Goal: Register for event/course

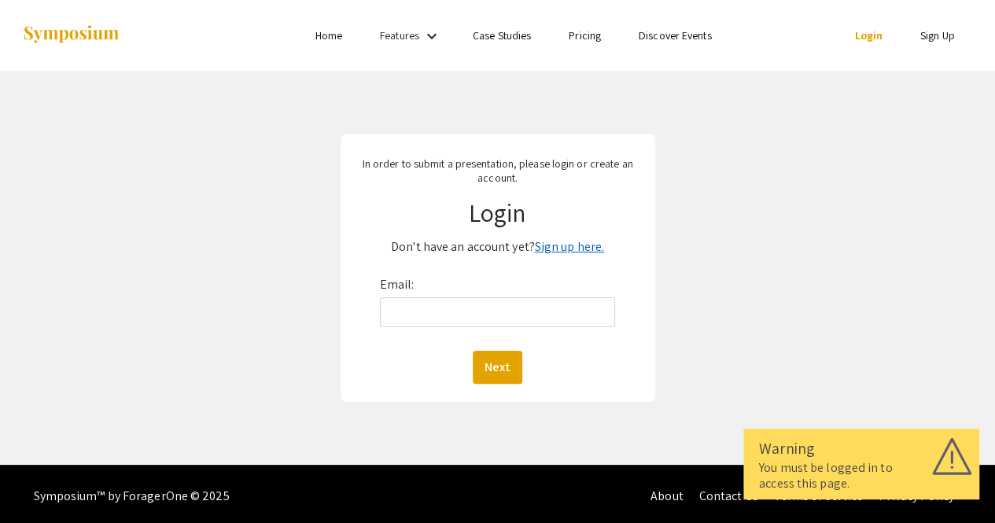
click at [552, 240] on link "Sign up here." at bounding box center [569, 246] width 69 height 17
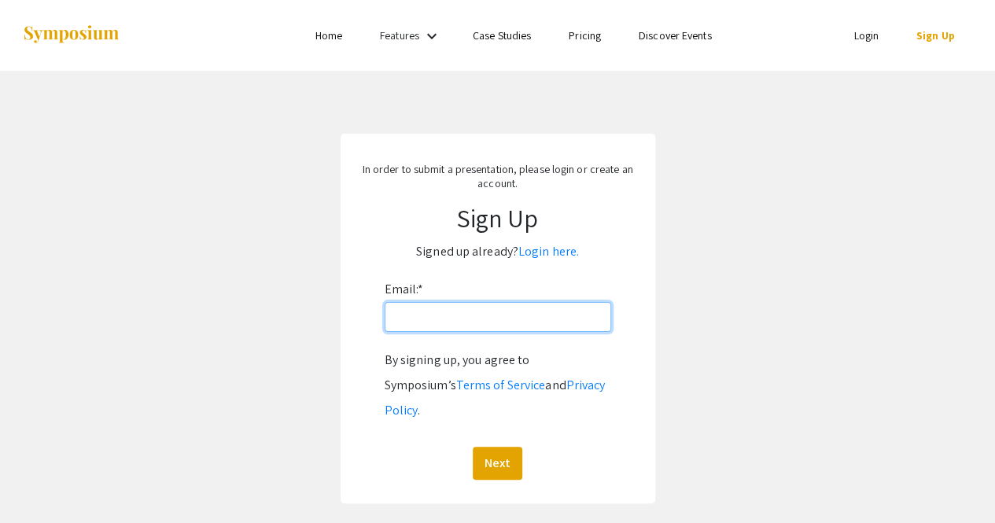
click at [482, 330] on input "Email: *" at bounding box center [498, 317] width 227 height 30
type input "[EMAIL_ADDRESS][DOMAIN_NAME]"
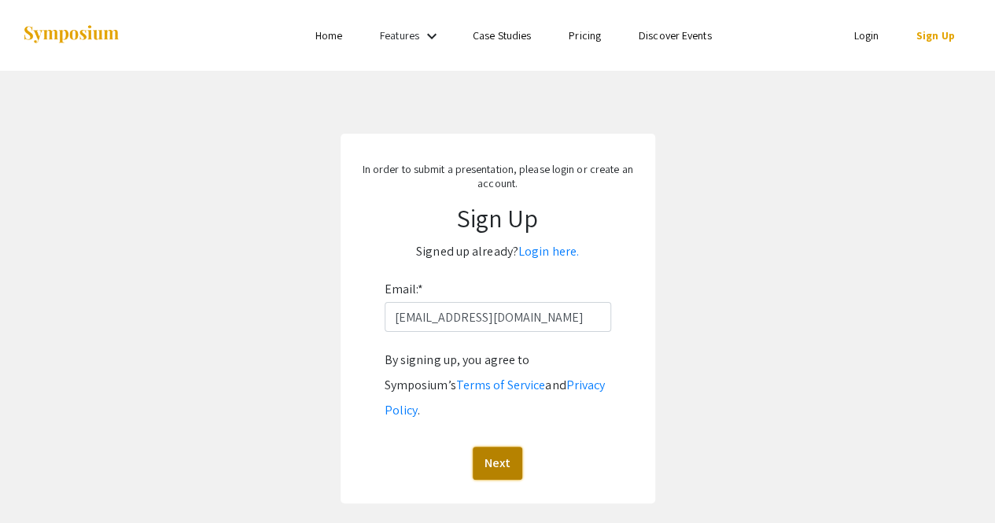
click at [492, 447] on button "Next" at bounding box center [498, 463] width 50 height 33
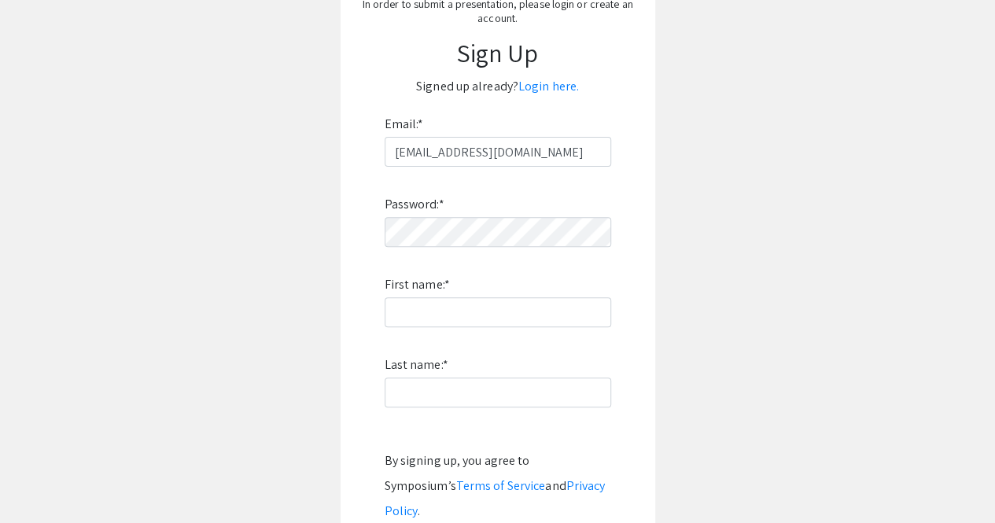
scroll to position [159, 0]
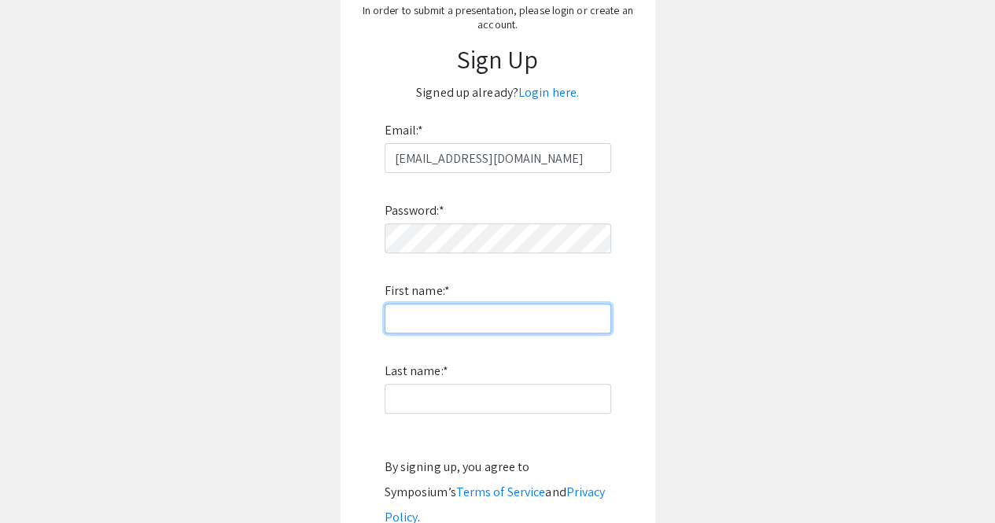
click at [469, 320] on input "First name: *" at bounding box center [498, 319] width 227 height 30
type input "Alyssa"
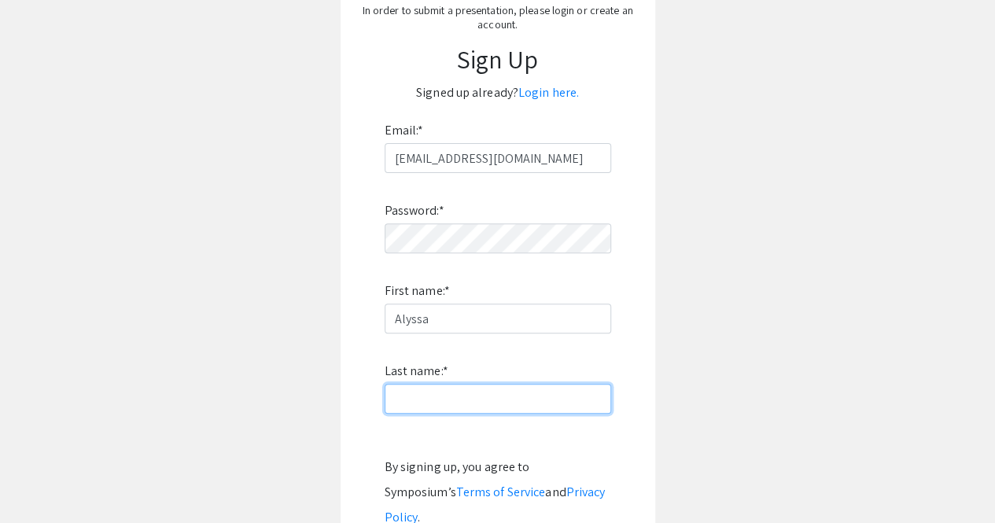
click at [485, 391] on input "Last name: *" at bounding box center [498, 399] width 227 height 30
type input "[PERSON_NAME]"
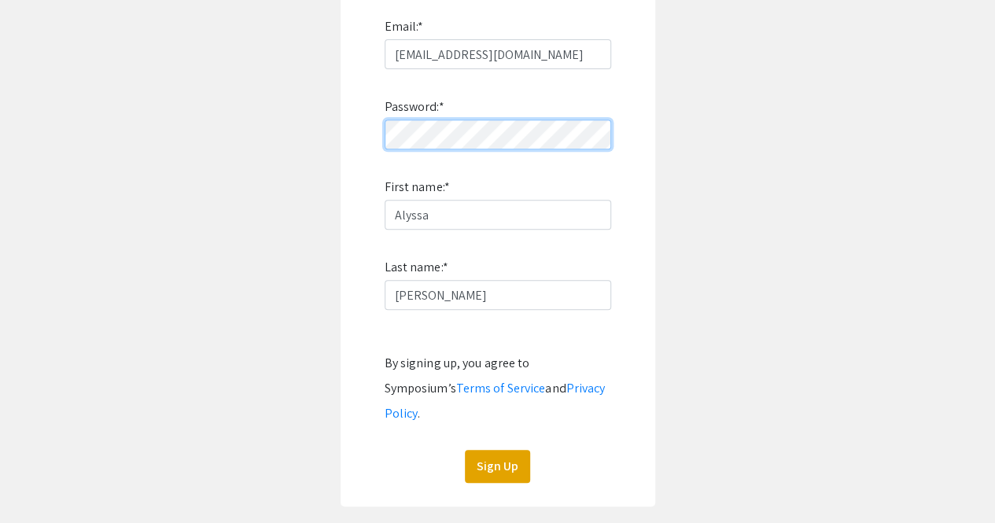
scroll to position [267, 0]
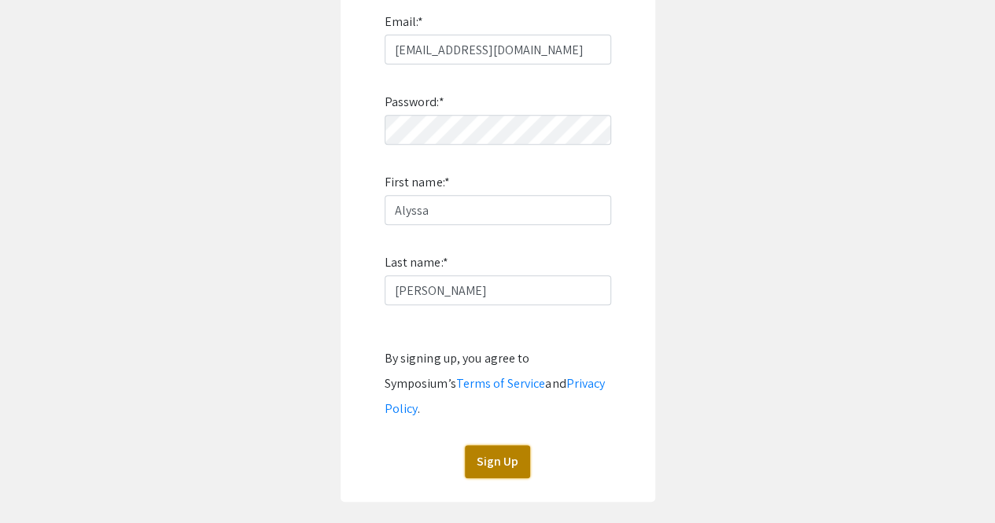
click at [481, 445] on button "Sign Up" at bounding box center [497, 461] width 65 height 33
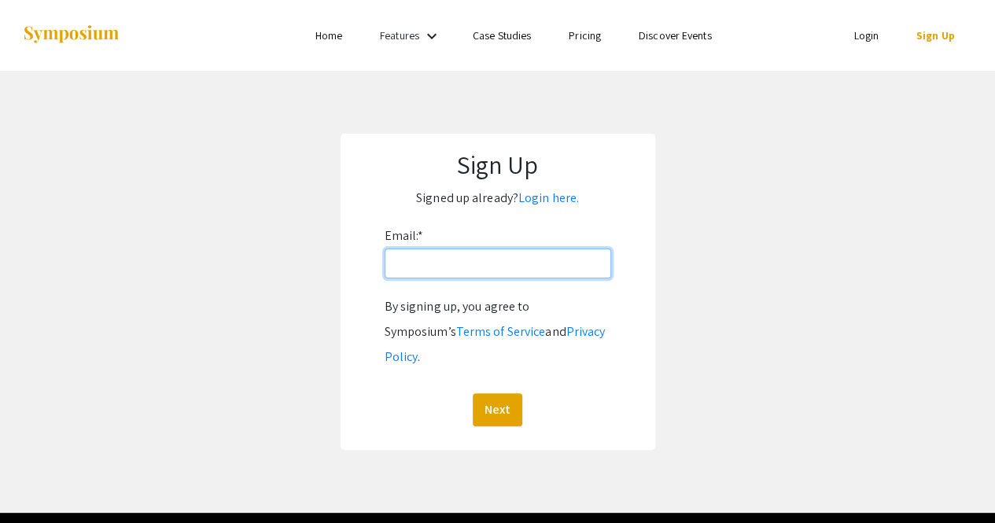
click at [404, 273] on input "Email: *" at bounding box center [498, 264] width 227 height 30
type input "[EMAIL_ADDRESS][DOMAIN_NAME]"
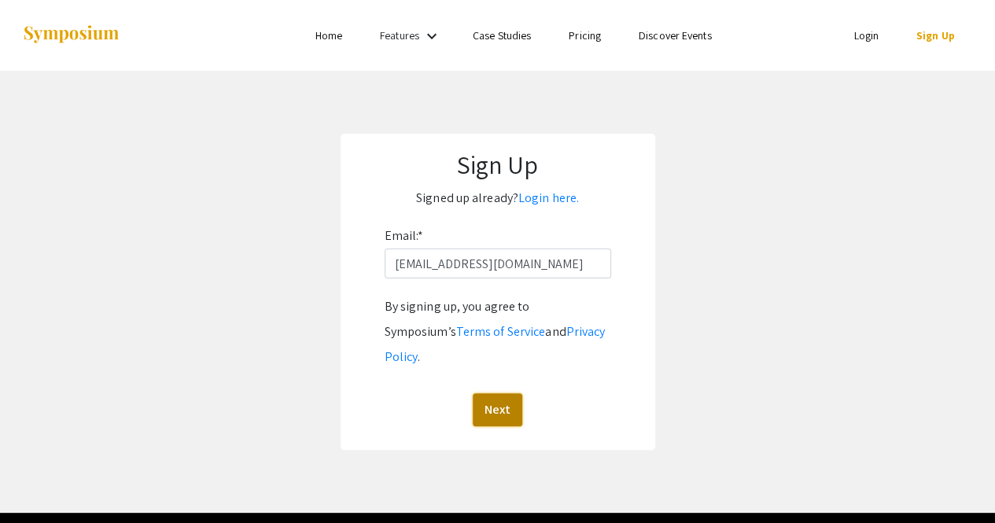
click at [490, 394] on button "Next" at bounding box center [498, 409] width 50 height 33
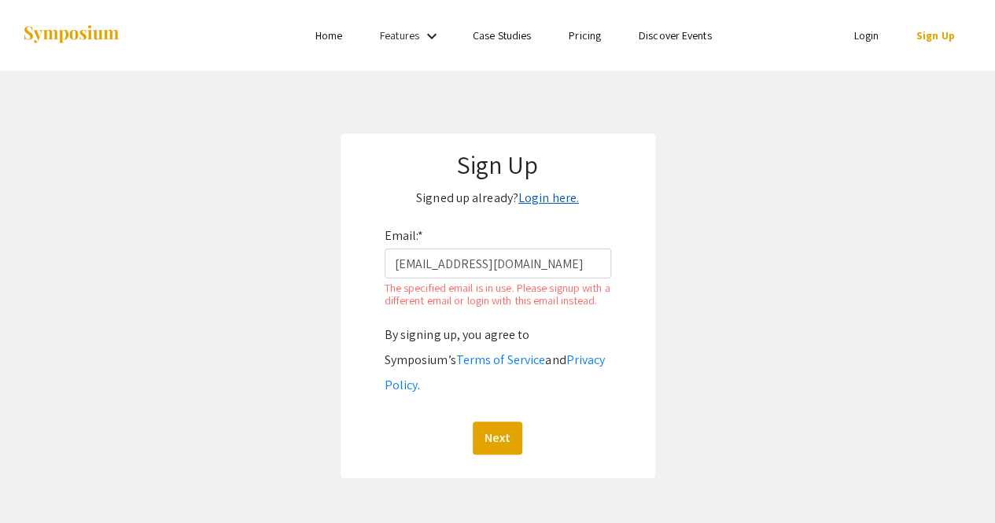
click at [564, 195] on link "Login here." at bounding box center [548, 198] width 61 height 17
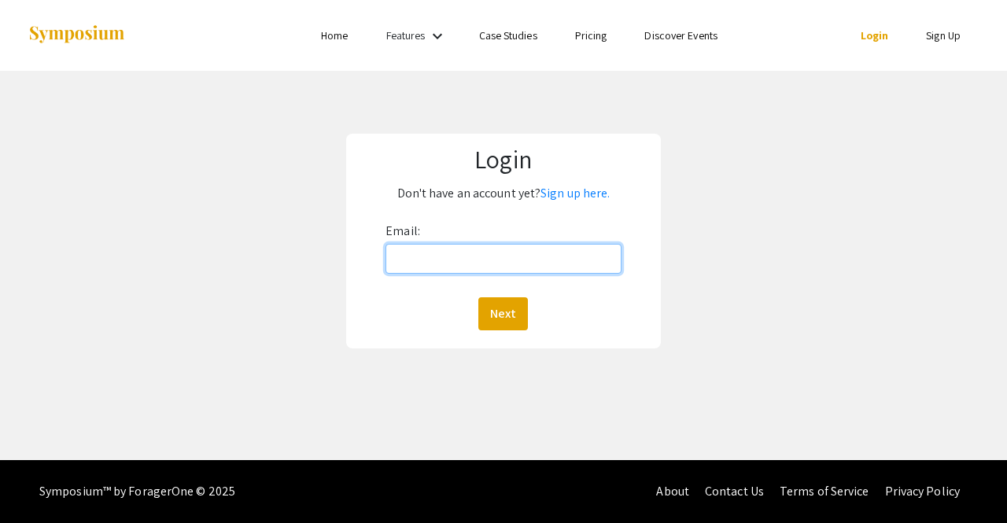
click at [533, 260] on input "Email:" at bounding box center [503, 259] width 236 height 30
type input "[EMAIL_ADDRESS][DOMAIN_NAME]"
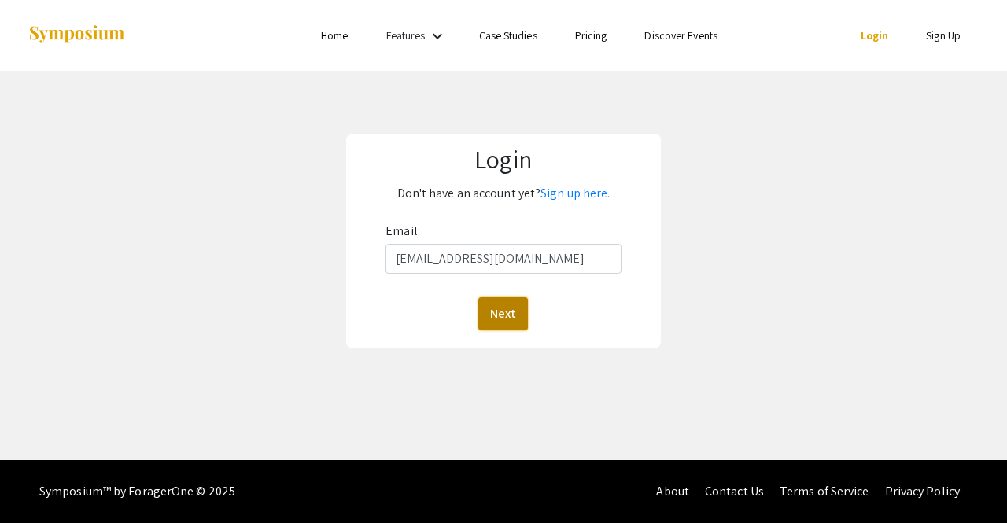
click at [511, 304] on button "Next" at bounding box center [503, 313] width 50 height 33
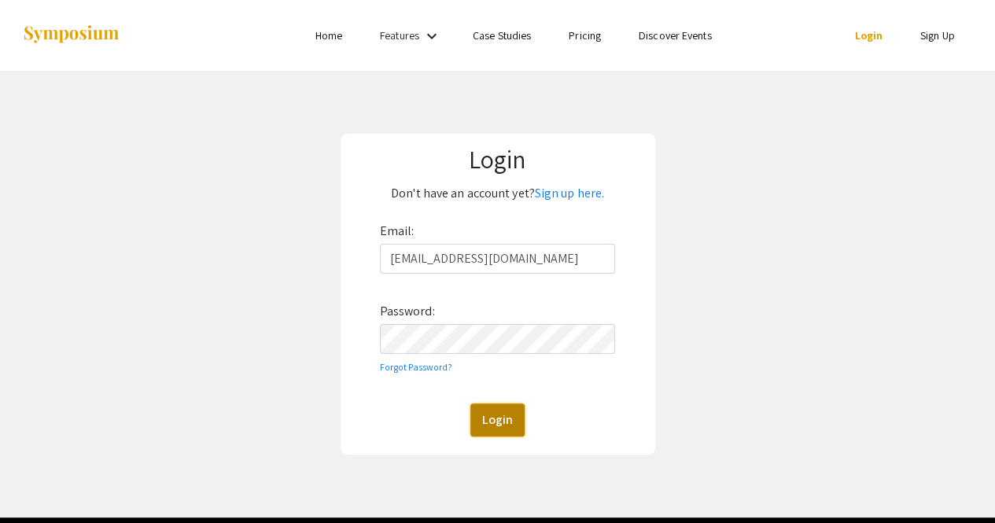
click at [497, 424] on button "Login" at bounding box center [497, 420] width 54 height 33
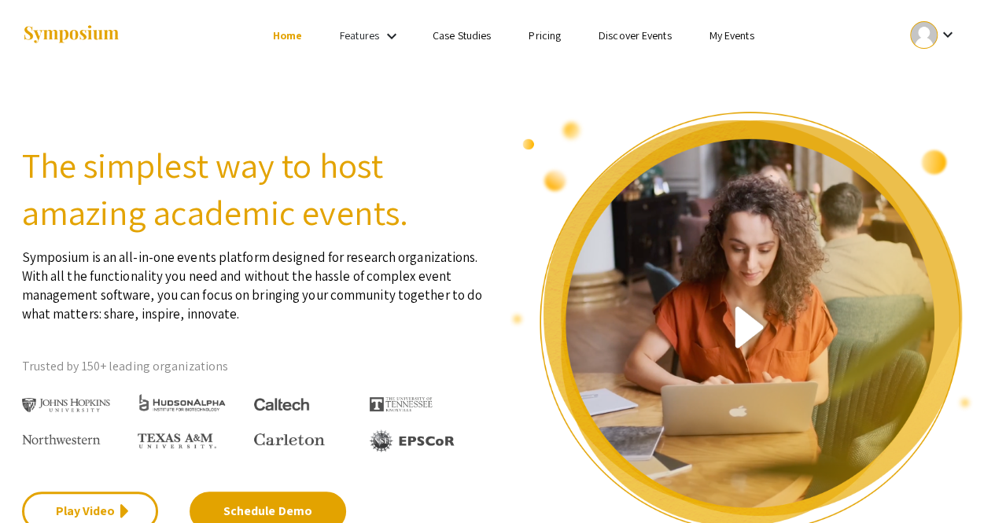
click at [628, 42] on link "Discover Events" at bounding box center [635, 35] width 73 height 14
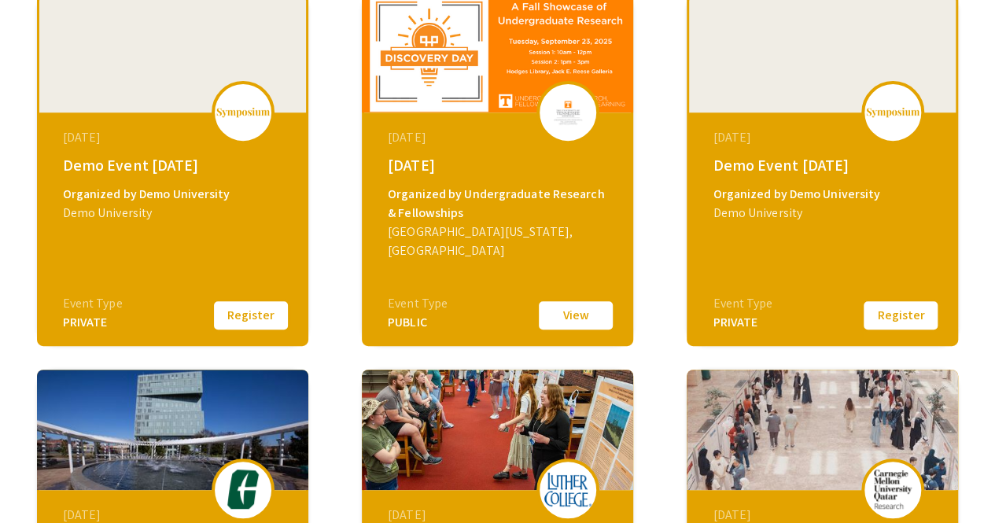
scroll to position [278, 0]
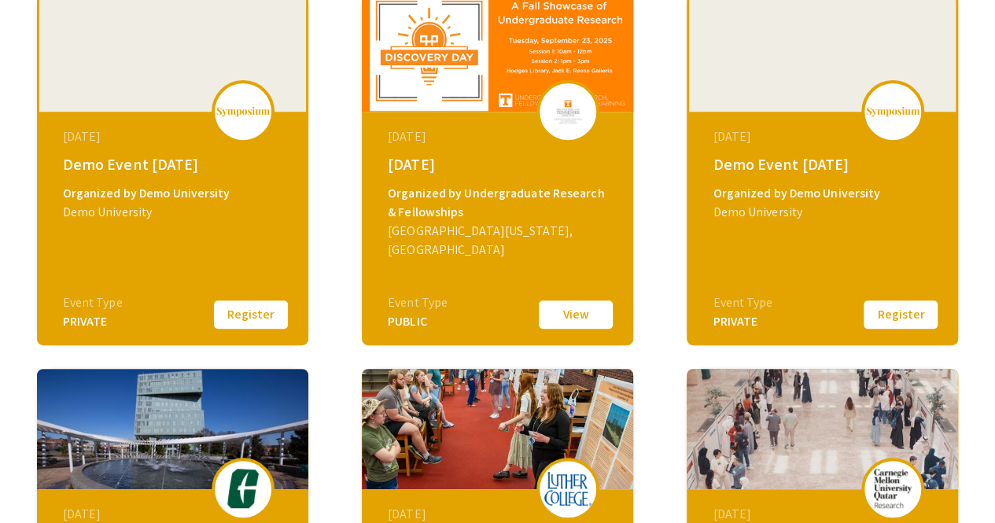
click at [897, 315] on button "Register" at bounding box center [900, 314] width 79 height 33
